Goal: Task Accomplishment & Management: Manage account settings

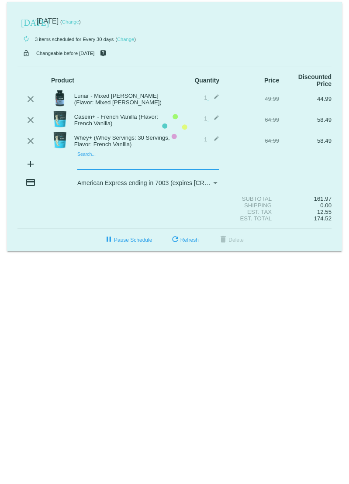
click at [115, 160] on mat-card "[DATE] [DATE] ( Change ) autorenew 3 items scheduled for Every 30 days ( Change…" at bounding box center [174, 126] width 335 height 249
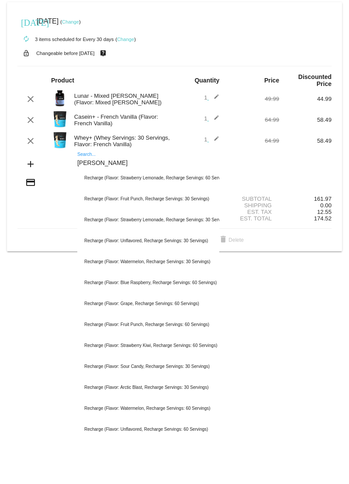
type input "[PERSON_NAME]"
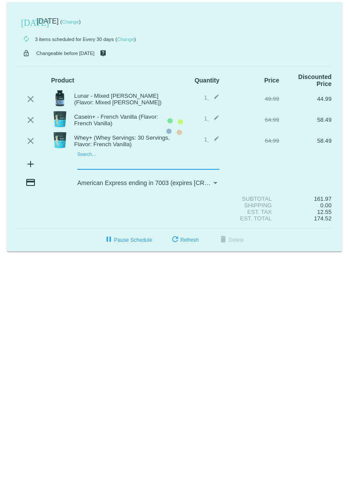
click at [105, 165] on mat-card "[DATE] [DATE] ( Change ) autorenew 3 items scheduled for Every 30 days ( Change…" at bounding box center [174, 126] width 335 height 249
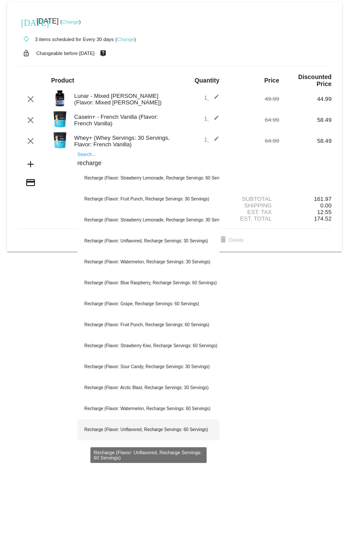
type input "recharge"
click at [169, 261] on div "Recharge (Flavor: Unflavored, Recharge Servings: 60 Servings)" at bounding box center [148, 429] width 142 height 21
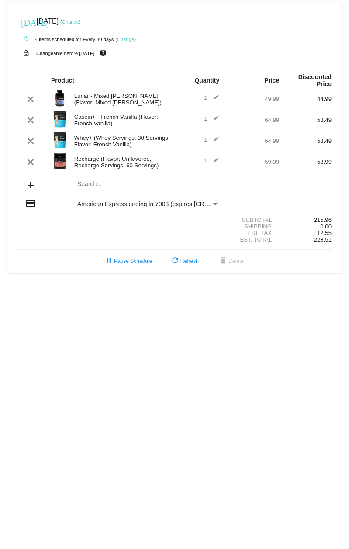
click at [102, 183] on mat-card "[DATE] [DATE] ( Change ) autorenew 4 items scheduled for Every 30 days ( Change…" at bounding box center [174, 137] width 335 height 270
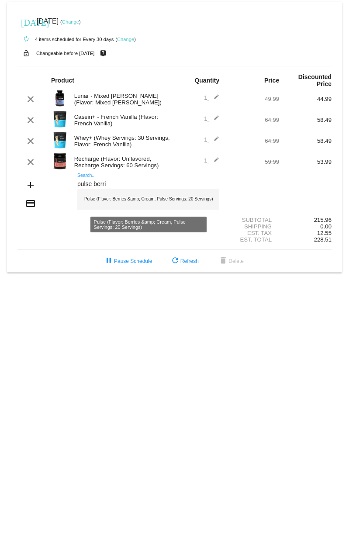
type input "pulse berri"
click at [172, 201] on div "Pulse (Flavor: Berries &amp; Cream, Pulse Servings: 20 Servings)" at bounding box center [148, 199] width 142 height 21
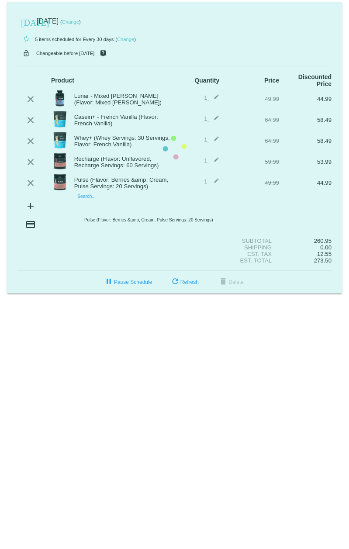
click at [108, 208] on mat-card "[DATE] [DATE] ( Change ) autorenew 5 items scheduled for Every 30 days ( Change…" at bounding box center [174, 147] width 335 height 291
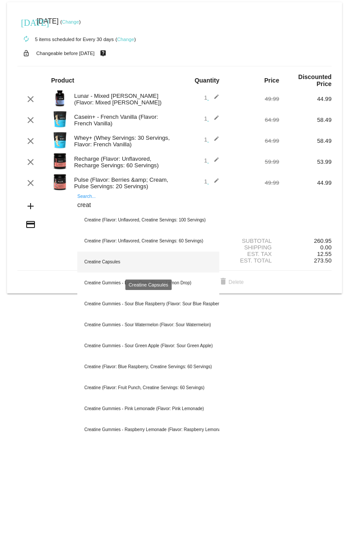
type input "creat"
click at [109, 261] on div "Creatine Capsules" at bounding box center [148, 261] width 142 height 21
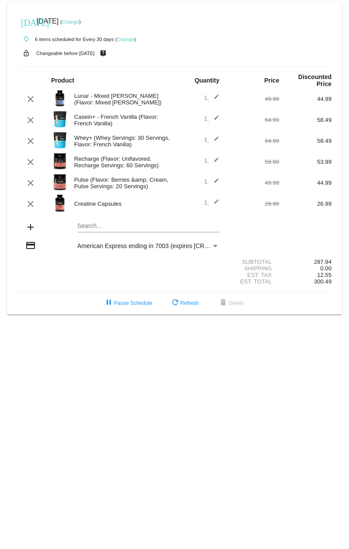
click at [216, 246] on div "Payment Method" at bounding box center [215, 246] width 4 height 2
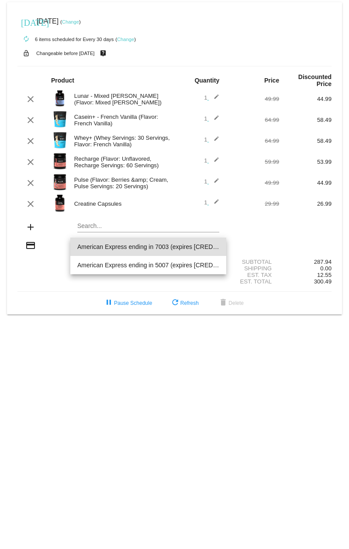
click at [47, 261] on div at bounding box center [174, 274] width 349 height 549
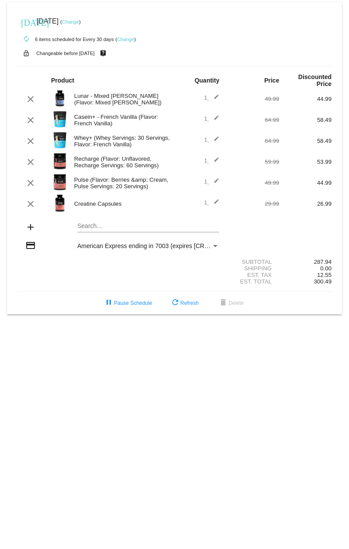
click at [171, 247] on span "American Express ending in 7003 (expires [CREDIT_CARD_DATA])" at bounding box center [169, 245] width 184 height 7
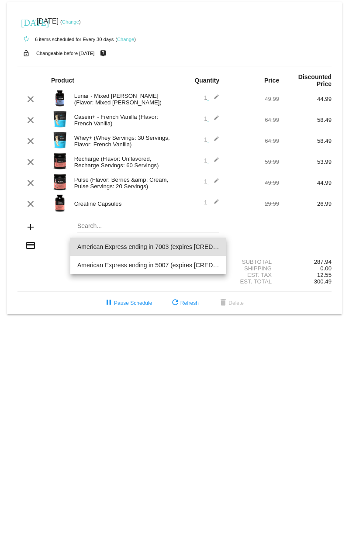
click at [76, 261] on div at bounding box center [174, 274] width 349 height 549
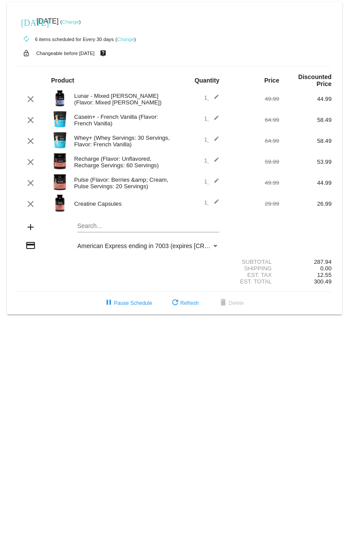
click at [97, 229] on mat-card "[DATE] [DATE] ( Change ) autorenew 6 items scheduled for Every 30 days ( Change…" at bounding box center [174, 158] width 335 height 312
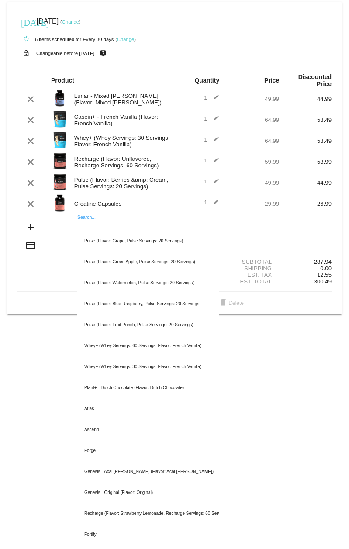
click at [24, 251] on div "credit_card" at bounding box center [30, 246] width 26 height 12
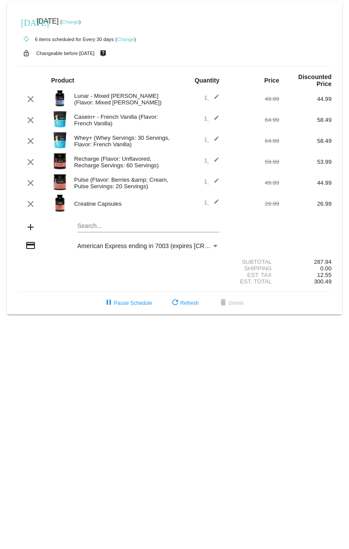
click at [106, 231] on div "Search..." at bounding box center [148, 223] width 142 height 17
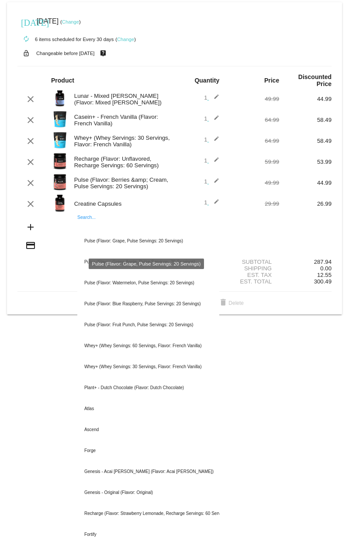
click at [284, 220] on div "add Search... Pulse (Flavor: Grape, Pulse Servings: 20 Servings) Pulse (Flavor:…" at bounding box center [174, 227] width 314 height 25
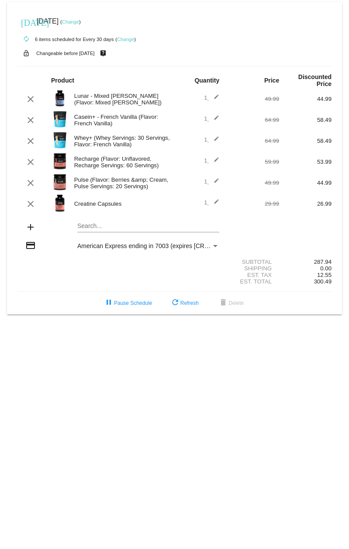
click at [79, 21] on link "Change" at bounding box center [70, 21] width 17 height 5
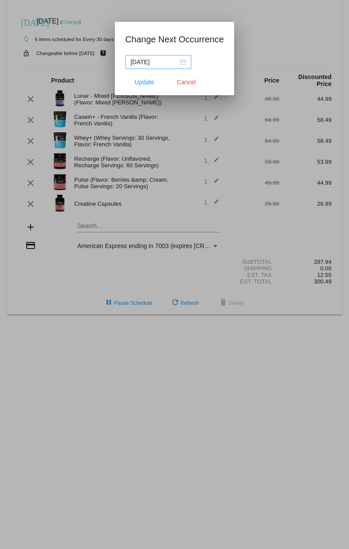
click at [174, 61] on div "[DATE]" at bounding box center [158, 62] width 55 height 10
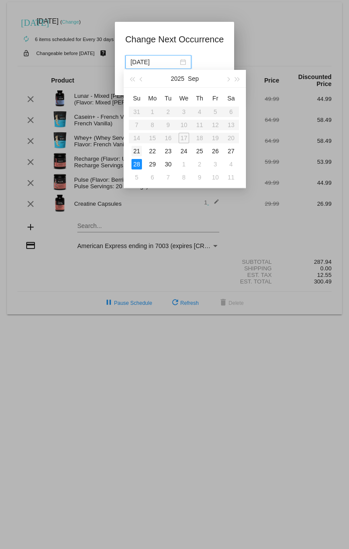
click at [134, 152] on div "21" at bounding box center [136, 151] width 10 height 10
type input "[DATE]"
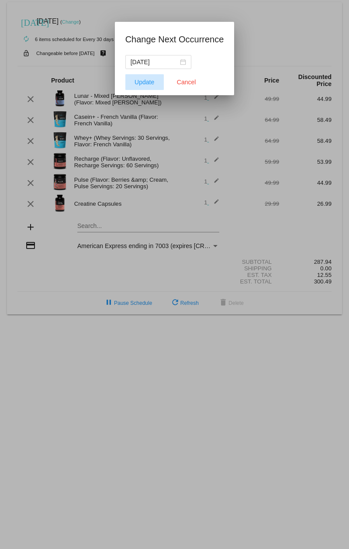
click at [141, 88] on button "Update" at bounding box center [144, 82] width 38 height 16
